Goal: Task Accomplishment & Management: Complete application form

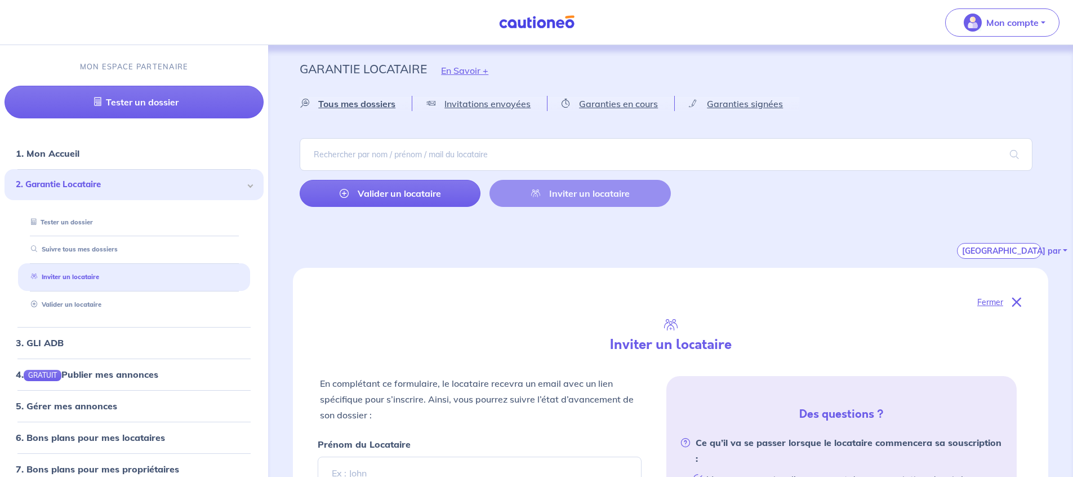
select select "FR"
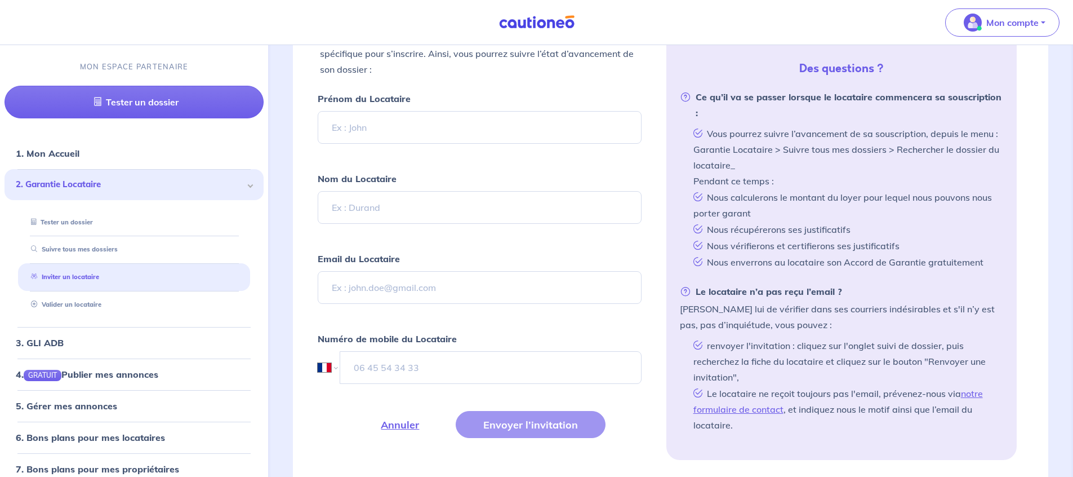
scroll to position [348, 0]
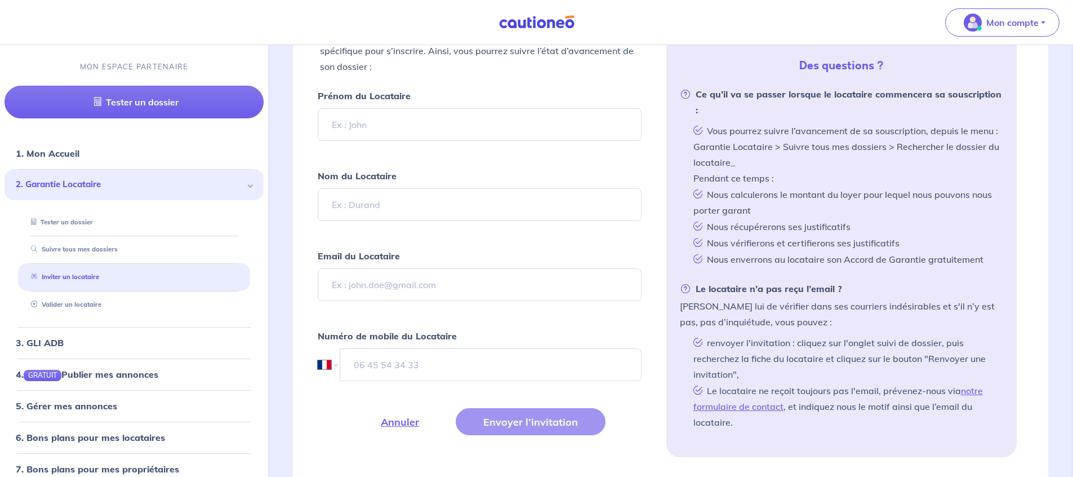
click at [396, 126] on input "Prénom du Locataire" at bounding box center [479, 124] width 323 height 33
type input "[PERSON_NAME]"
click at [393, 202] on input "Nom du Locataire" at bounding box center [479, 204] width 323 height 33
type input "DECROUX"
click at [367, 290] on input "Email du Locataire" at bounding box center [479, 284] width 323 height 33
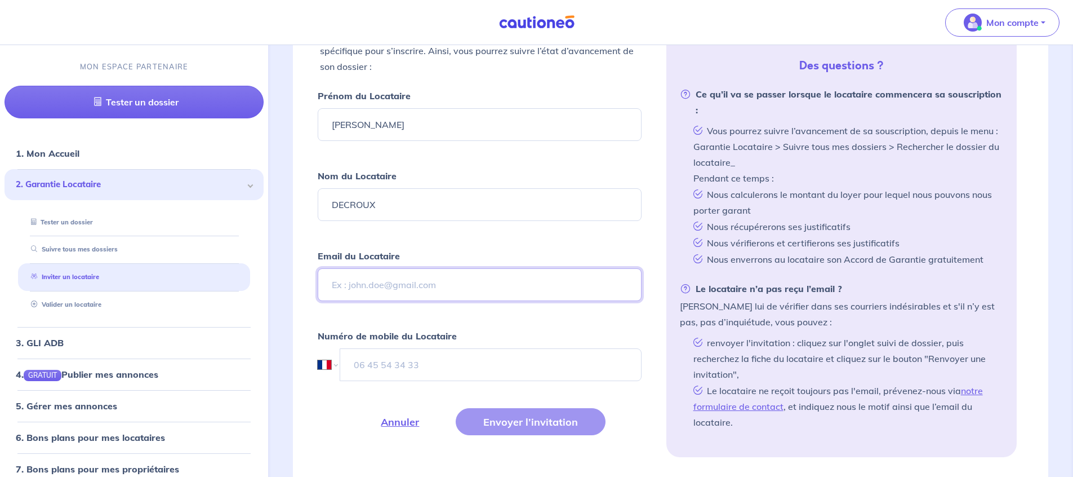
click at [389, 282] on input "Email du Locataire" at bounding box center [479, 284] width 323 height 33
paste input "[EMAIL_ADDRESS][DOMAIN_NAME]"
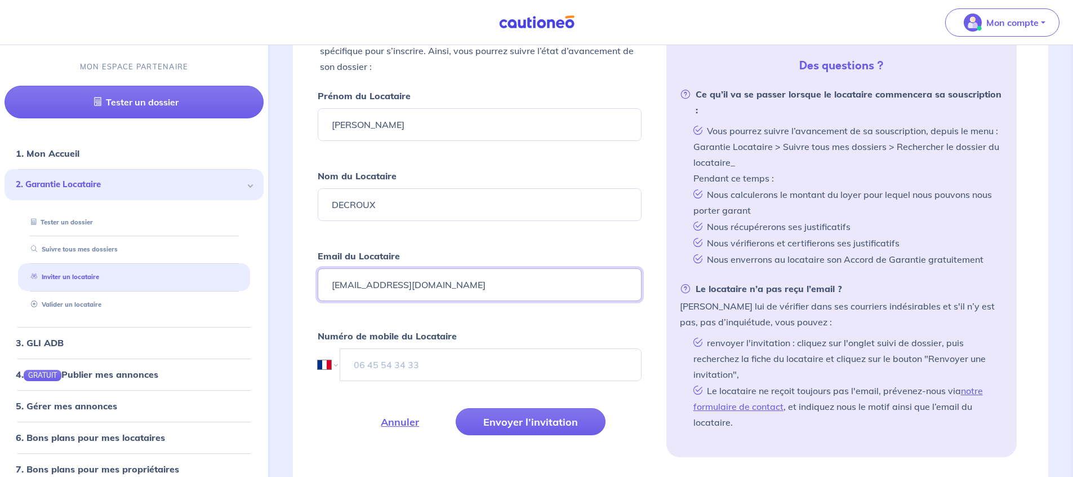
type input "[EMAIL_ADDRESS][DOMAIN_NAME]"
click at [417, 364] on input "tel" at bounding box center [490, 364] width 301 height 33
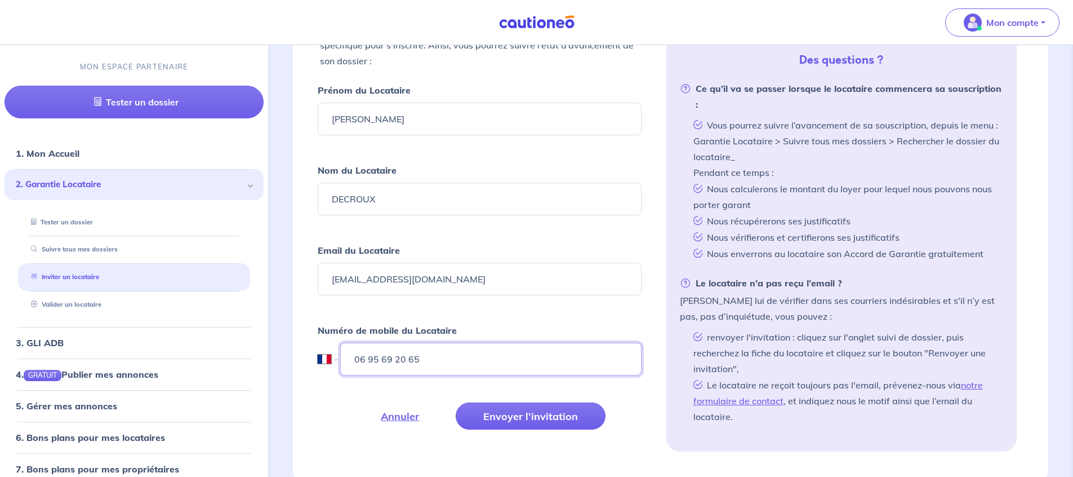
scroll to position [368, 0]
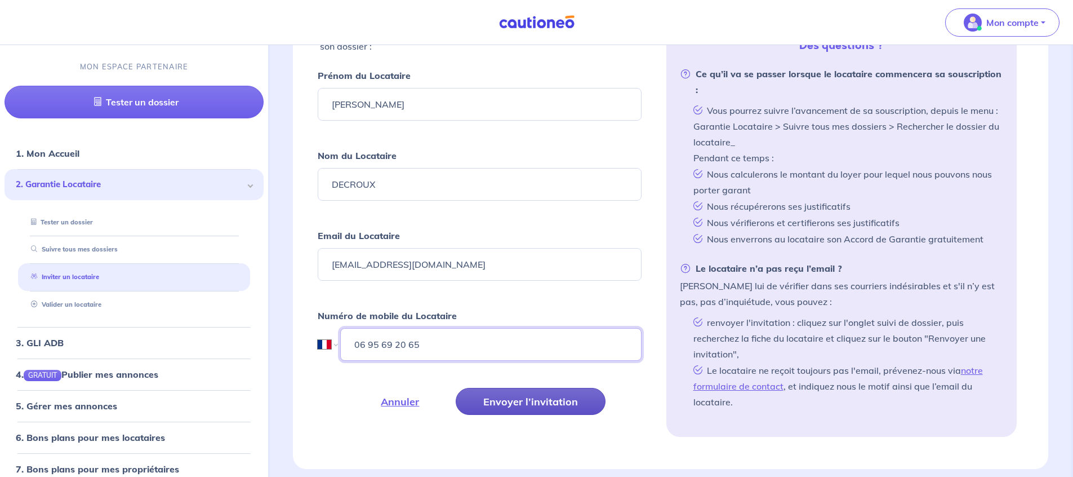
type input "06 95 69 20 65"
click at [515, 399] on button "Envoyer l’invitation" at bounding box center [531, 401] width 150 height 27
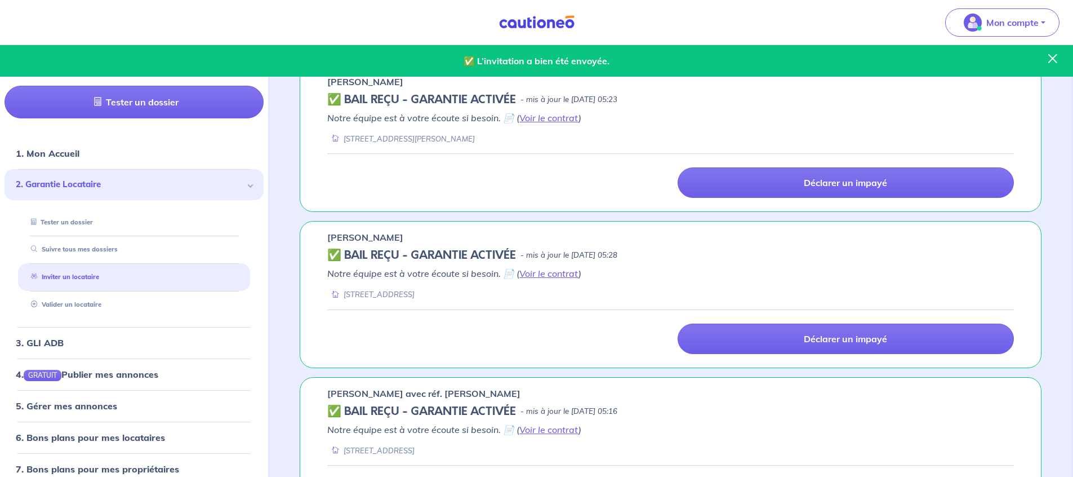
scroll to position [81, 0]
